Goal: Entertainment & Leisure: Browse casually

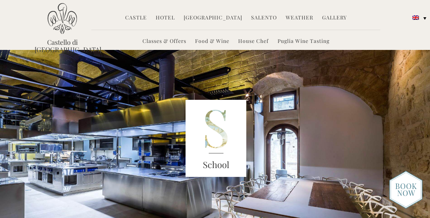
click at [136, 33] on ul "Classes & Offers Food & Wine House Chef Puglia Wine Tasting" at bounding box center [235, 40] width 289 height 20
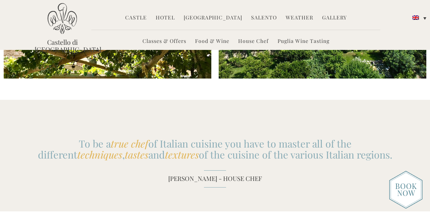
scroll to position [1288, 0]
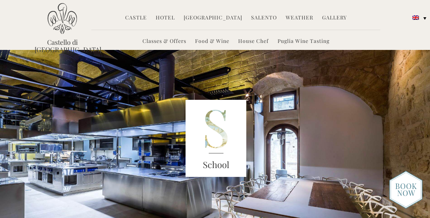
click at [171, 19] on link "Hotel" at bounding box center [165, 18] width 19 height 8
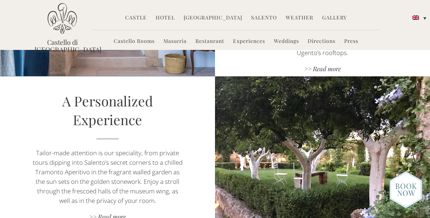
scroll to position [560, 0]
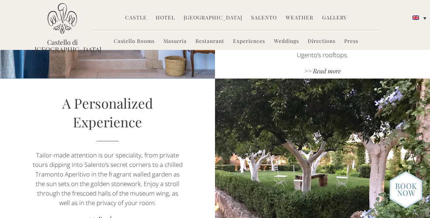
click at [405, 193] on img at bounding box center [405, 190] width 33 height 38
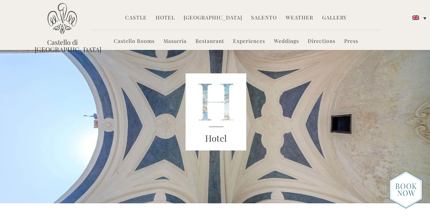
scroll to position [0, 0]
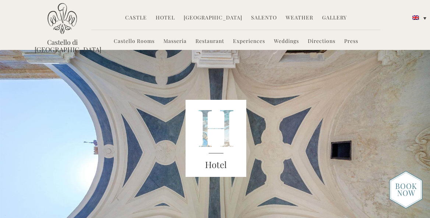
click at [167, 17] on link "Hotel" at bounding box center [165, 18] width 19 height 8
click at [405, 190] on img at bounding box center [405, 190] width 33 height 38
click at [179, 42] on link "Masseria" at bounding box center [174, 42] width 23 height 8
click at [248, 42] on link "Experiences" at bounding box center [249, 42] width 32 height 8
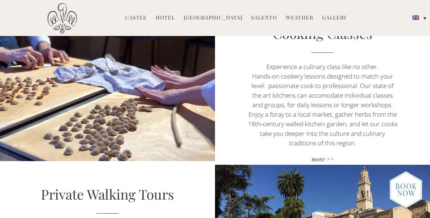
scroll to position [172, 0]
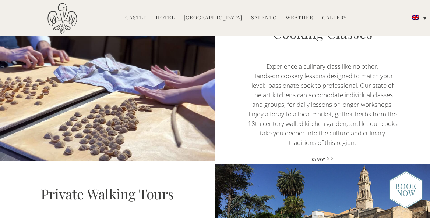
click at [323, 159] on link "more >>" at bounding box center [322, 160] width 150 height 10
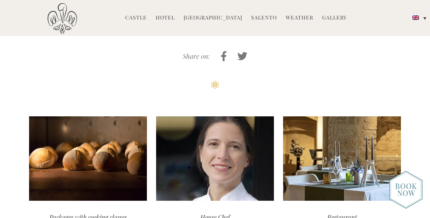
scroll to position [1654, 0]
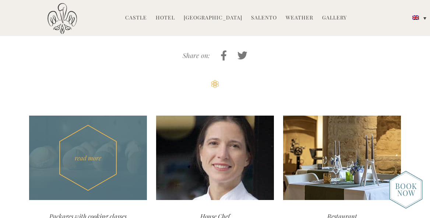
click at [102, 124] on div "read more" at bounding box center [88, 158] width 118 height 85
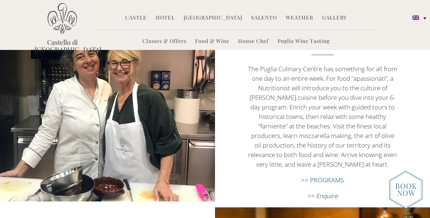
scroll to position [822, 0]
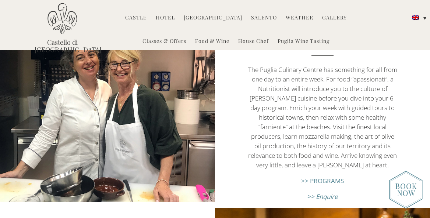
click at [323, 177] on link ">> PROGRAMS" at bounding box center [322, 181] width 43 height 8
click at [207, 41] on link "Food & Wine" at bounding box center [212, 42] width 34 height 8
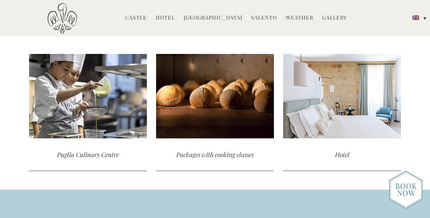
scroll to position [1429, 0]
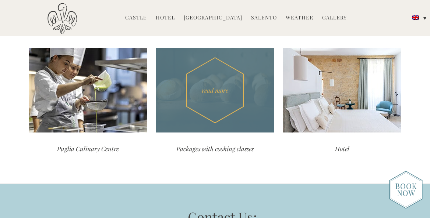
click at [228, 137] on div "Packages with cooking classes" at bounding box center [215, 149] width 118 height 33
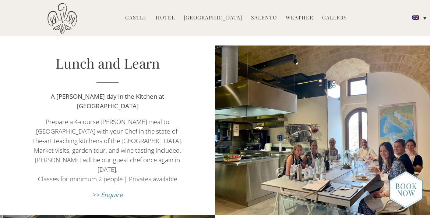
scroll to position [292, 0]
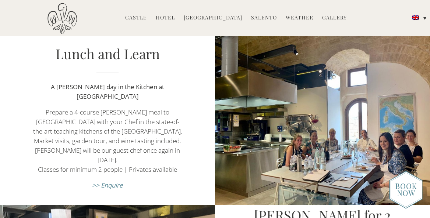
click at [110, 181] on em ">> Enquire" at bounding box center [107, 185] width 31 height 8
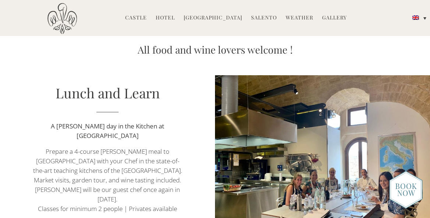
scroll to position [256, 0]
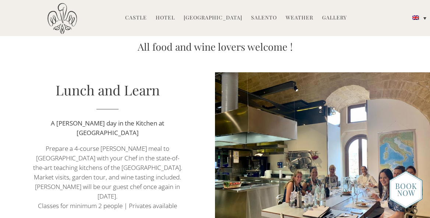
click at [288, 15] on link "Weather" at bounding box center [299, 18] width 28 height 8
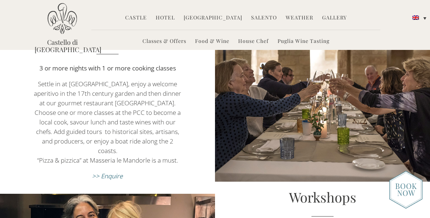
scroll to position [660, 0]
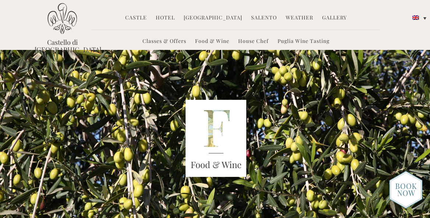
click at [292, 41] on link "Puglia Wine Tasting" at bounding box center [303, 42] width 52 height 8
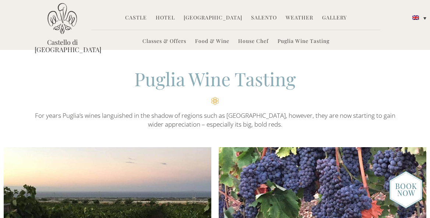
click at [254, 42] on link "House Chef" at bounding box center [253, 42] width 31 height 8
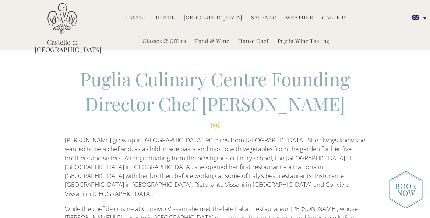
click at [268, 21] on li "Salento Salento Top 10 Must-See The Beaches of Salento Newsletters" at bounding box center [263, 18] width 33 height 16
click at [268, 19] on link "Salento" at bounding box center [264, 18] width 26 height 8
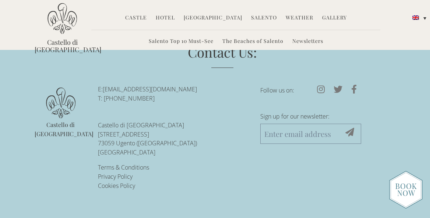
scroll to position [2257, 0]
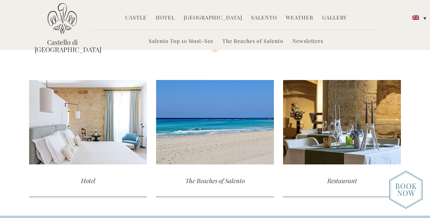
click at [332, 17] on link "Gallery" at bounding box center [334, 18] width 25 height 8
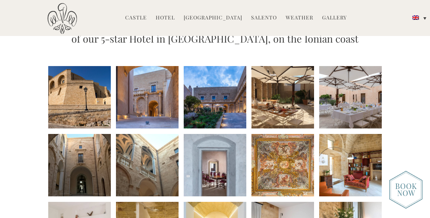
scroll to position [86, 0]
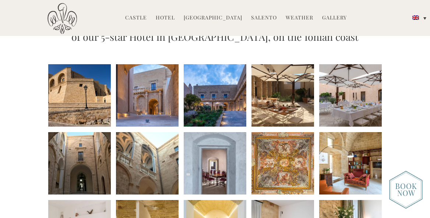
click at [98, 100] on li at bounding box center [79, 95] width 63 height 63
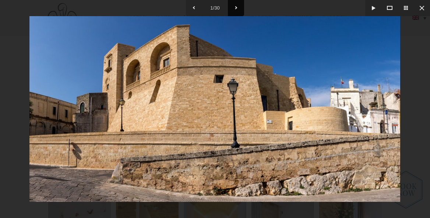
click at [236, 7] on button at bounding box center [236, 8] width 16 height 16
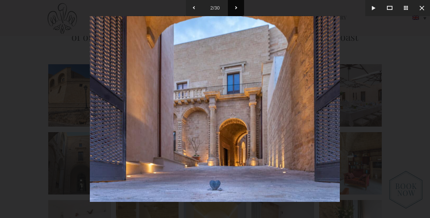
click at [236, 7] on button at bounding box center [236, 8] width 16 height 16
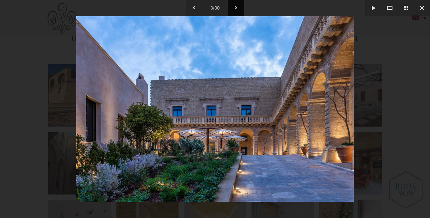
click at [236, 7] on button at bounding box center [236, 8] width 16 height 16
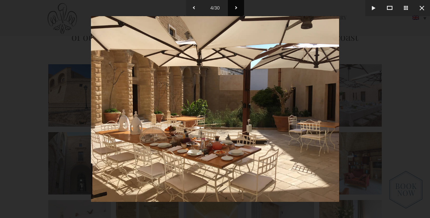
click at [236, 7] on button at bounding box center [236, 8] width 16 height 16
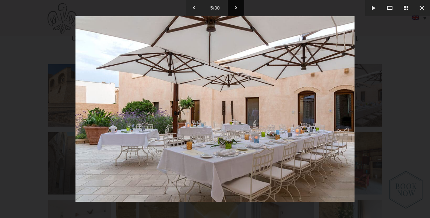
click at [236, 7] on button at bounding box center [236, 8] width 16 height 16
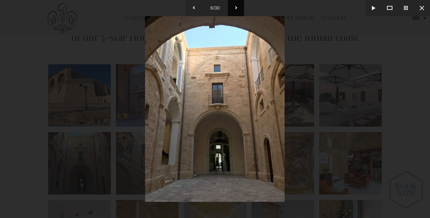
click at [236, 7] on button at bounding box center [236, 8] width 16 height 16
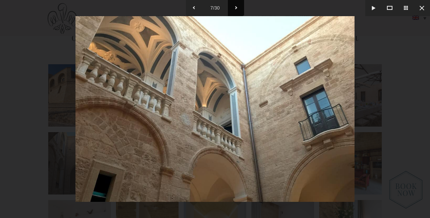
click at [236, 7] on button at bounding box center [236, 8] width 16 height 16
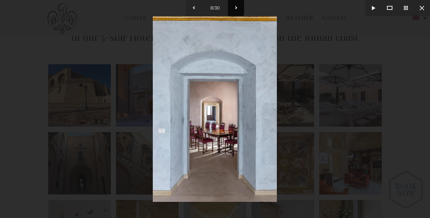
click at [236, 7] on button at bounding box center [236, 8] width 16 height 16
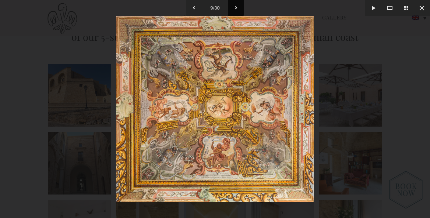
click at [236, 7] on button at bounding box center [236, 8] width 16 height 16
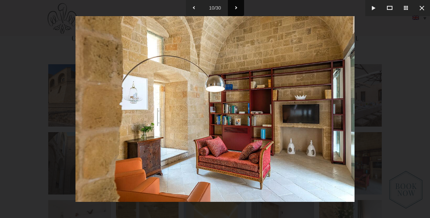
click at [236, 7] on button at bounding box center [236, 8] width 16 height 16
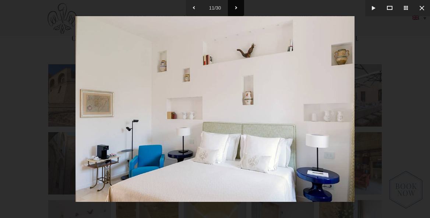
click at [236, 7] on button at bounding box center [236, 8] width 16 height 16
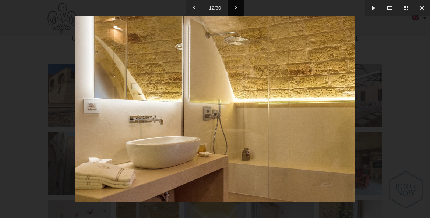
click at [236, 7] on button at bounding box center [236, 8] width 16 height 16
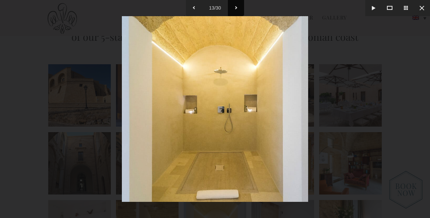
click at [236, 7] on button at bounding box center [236, 8] width 16 height 16
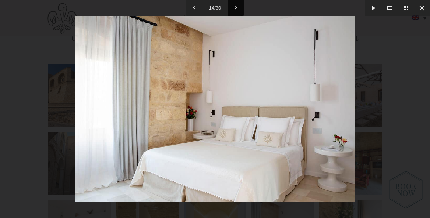
click at [236, 7] on button at bounding box center [236, 8] width 16 height 16
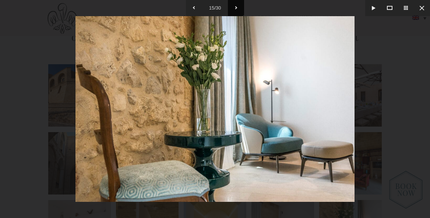
click at [236, 7] on button at bounding box center [236, 8] width 16 height 16
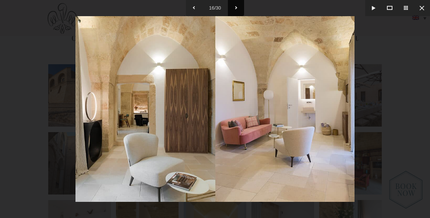
click at [236, 7] on button at bounding box center [236, 8] width 16 height 16
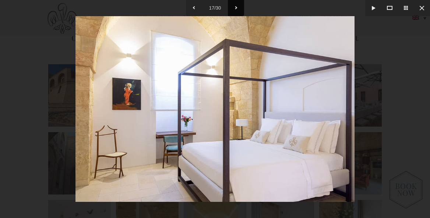
click at [236, 7] on button at bounding box center [236, 8] width 16 height 16
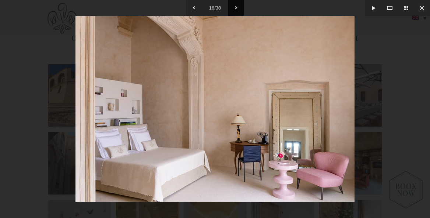
click at [236, 7] on button at bounding box center [236, 8] width 16 height 16
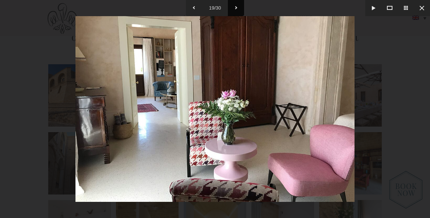
click at [236, 7] on button at bounding box center [236, 8] width 16 height 16
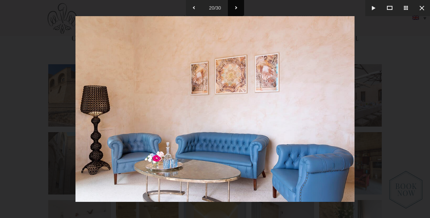
click at [236, 7] on button at bounding box center [236, 8] width 16 height 16
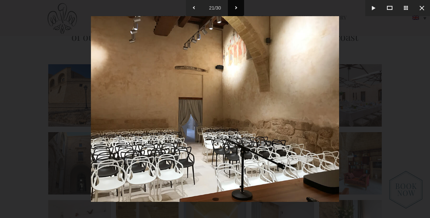
click at [236, 7] on button at bounding box center [236, 8] width 16 height 16
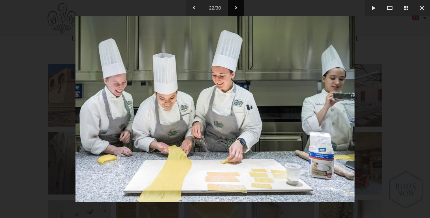
click at [236, 7] on button at bounding box center [236, 8] width 16 height 16
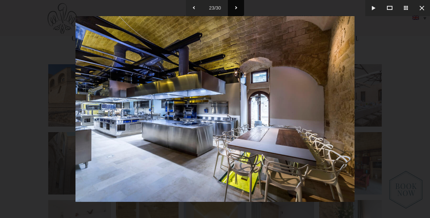
click at [236, 7] on button at bounding box center [236, 8] width 16 height 16
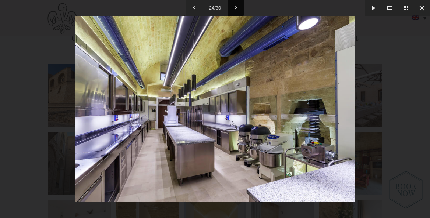
click at [236, 7] on button at bounding box center [236, 8] width 16 height 16
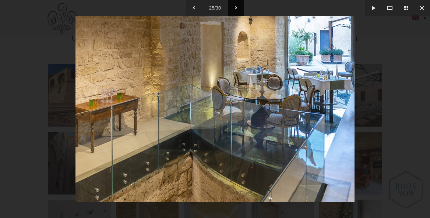
click at [236, 7] on button at bounding box center [236, 8] width 16 height 16
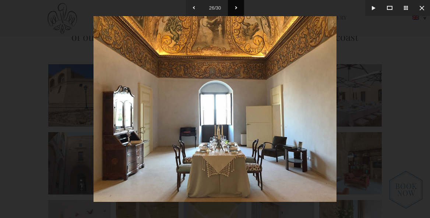
click at [236, 7] on button at bounding box center [236, 8] width 16 height 16
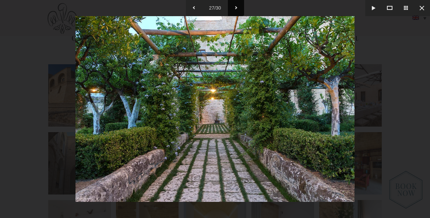
click at [236, 7] on button at bounding box center [236, 8] width 16 height 16
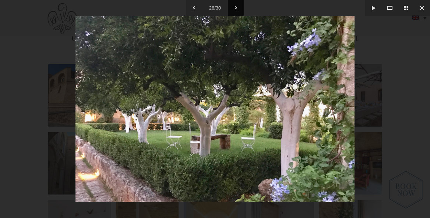
click at [236, 7] on button at bounding box center [236, 8] width 16 height 16
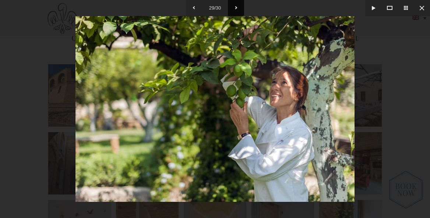
click at [236, 7] on button at bounding box center [236, 8] width 16 height 16
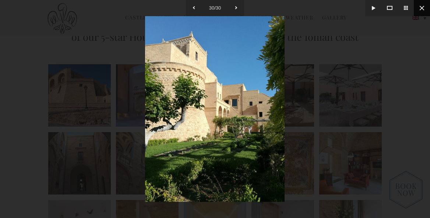
click at [421, 10] on button at bounding box center [421, 8] width 16 height 16
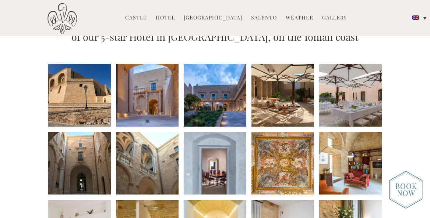
click at [242, 107] on li at bounding box center [215, 95] width 63 height 63
